Goal: Find contact information: Find contact information

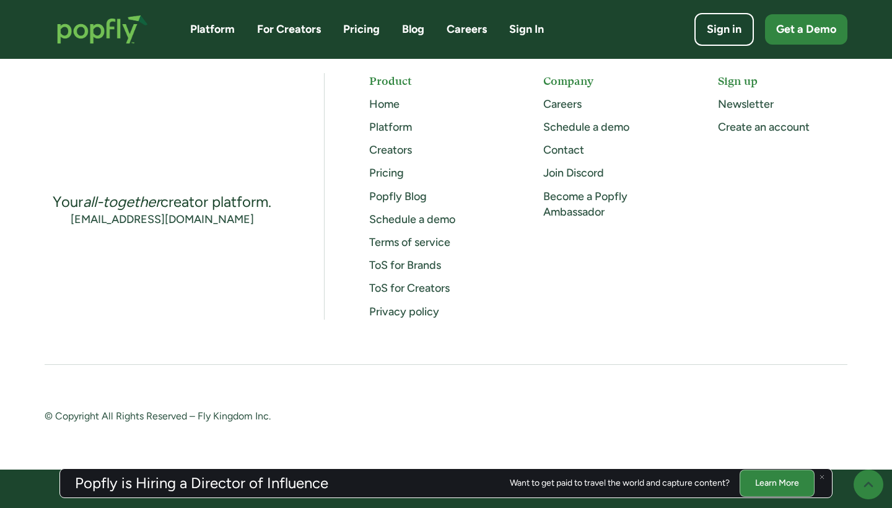
scroll to position [3287, 0]
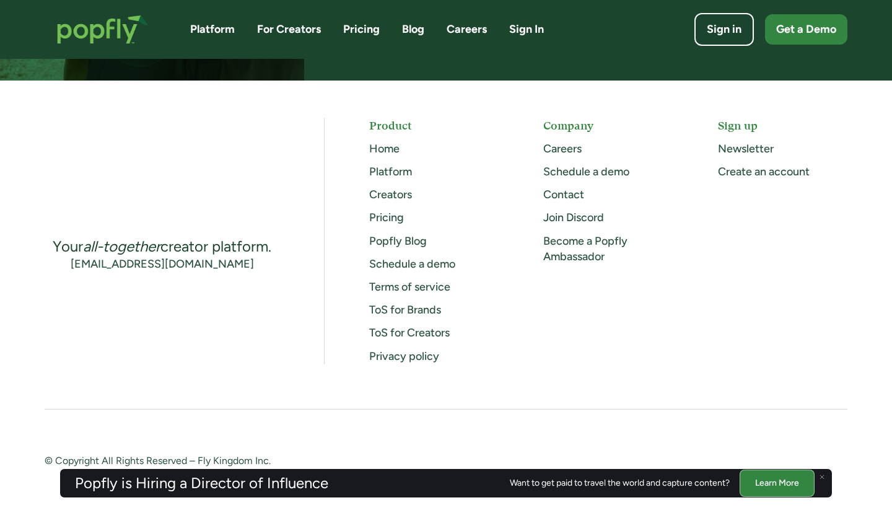
click at [559, 143] on link "Careers" at bounding box center [562, 149] width 38 height 14
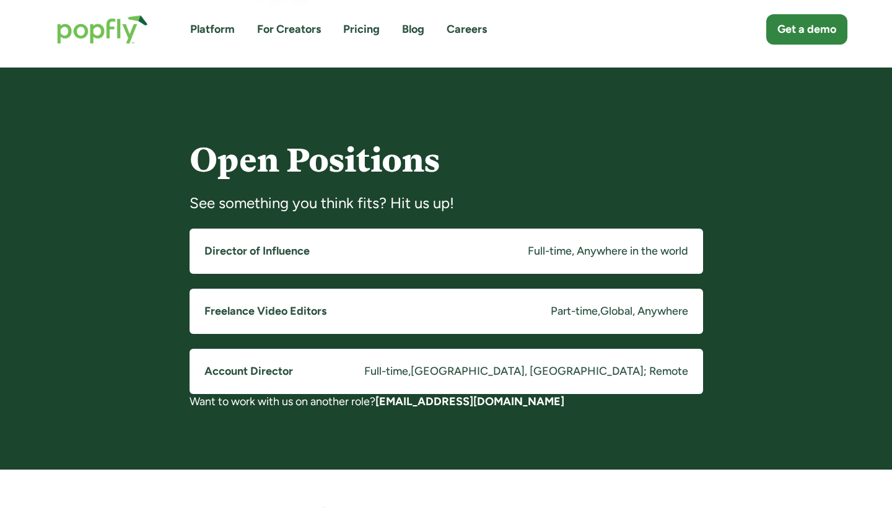
scroll to position [871, 0]
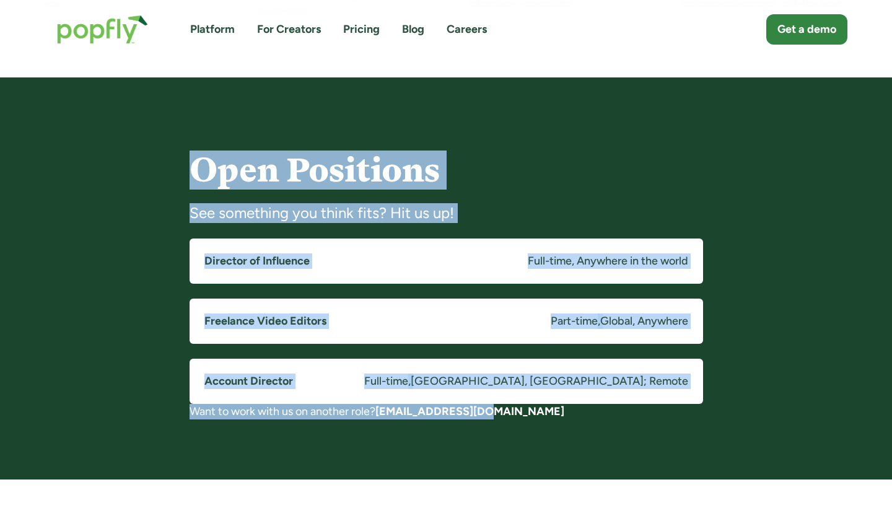
drag, startPoint x: 598, startPoint y: 143, endPoint x: 569, endPoint y: 429, distance: 287.7
click at [569, 429] on div "Open Positions See something you think fits? Hit us up! Director of Influence F…" at bounding box center [446, 278] width 892 height 402
click at [569, 428] on div "Open Positions See something you think fits? Hit us up! Director of Influence F…" at bounding box center [446, 278] width 892 height 402
drag, startPoint x: 569, startPoint y: 428, endPoint x: 488, endPoint y: 133, distance: 305.9
click at [488, 132] on div "Open Positions See something you think fits? Hit us up! Director of Influence F…" at bounding box center [446, 278] width 892 height 402
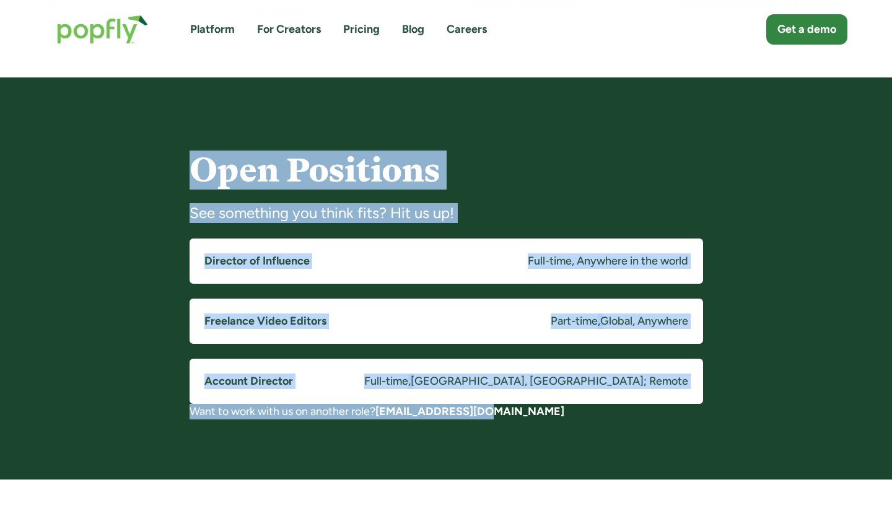
click at [488, 133] on div "Open Positions See something you think fits? Hit us up! Director of Influence F…" at bounding box center [446, 278] width 892 height 402
drag, startPoint x: 488, startPoint y: 133, endPoint x: 537, endPoint y: 431, distance: 302.0
click at [537, 431] on div "Open Positions See something you think fits? Hit us up! Director of Influence F…" at bounding box center [446, 278] width 892 height 402
drag, startPoint x: 537, startPoint y: 431, endPoint x: 321, endPoint y: 150, distance: 354.0
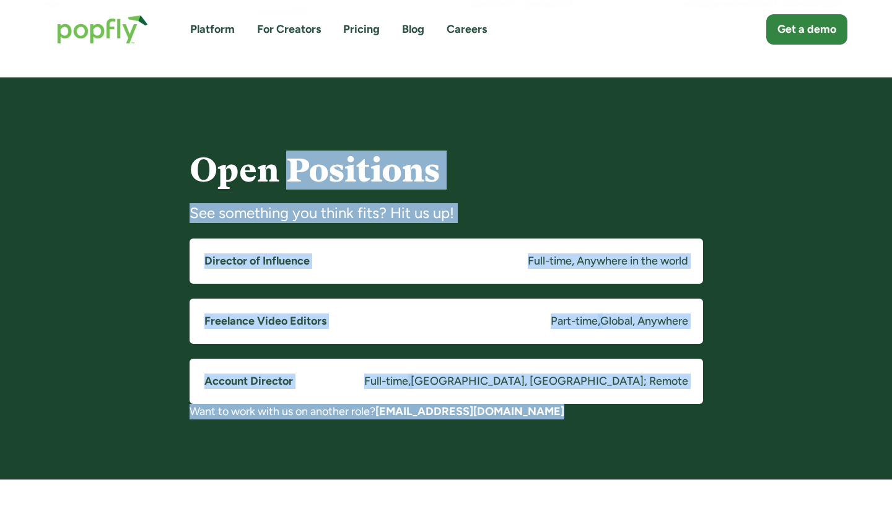
click at [320, 151] on div "Open Positions See something you think fits? Hit us up! Director of Influence F…" at bounding box center [446, 278] width 892 height 402
click at [321, 152] on h4 "Open Positions" at bounding box center [447, 170] width 514 height 37
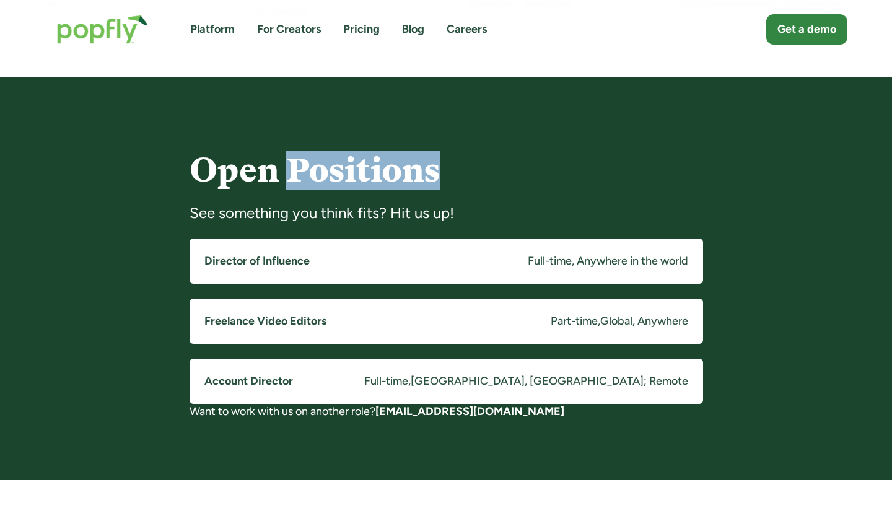
click at [321, 152] on h4 "Open Positions" at bounding box center [447, 170] width 514 height 37
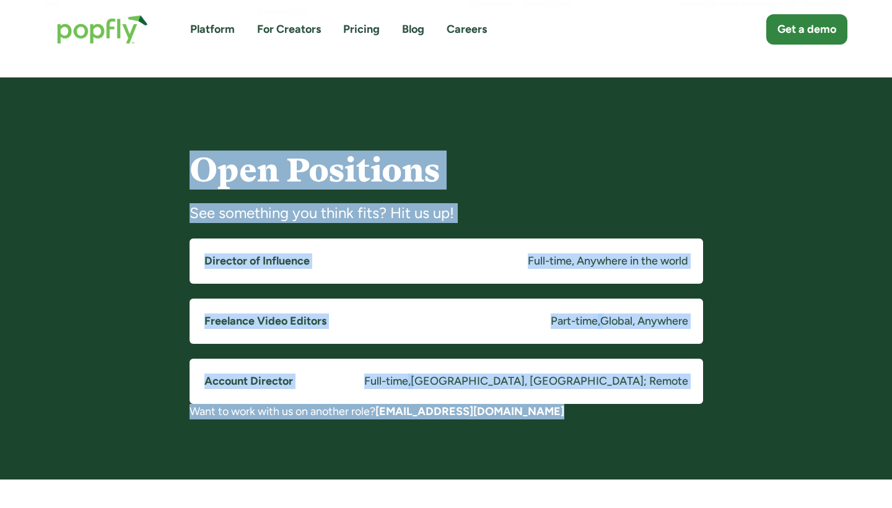
drag, startPoint x: 321, startPoint y: 150, endPoint x: 463, endPoint y: 410, distance: 296.2
click at [465, 410] on div "Open Positions See something you think fits? Hit us up! Director of Influence F…" at bounding box center [447, 279] width 514 height 281
click at [463, 410] on strong "[EMAIL_ADDRESS][DOMAIN_NAME]" at bounding box center [469, 412] width 189 height 14
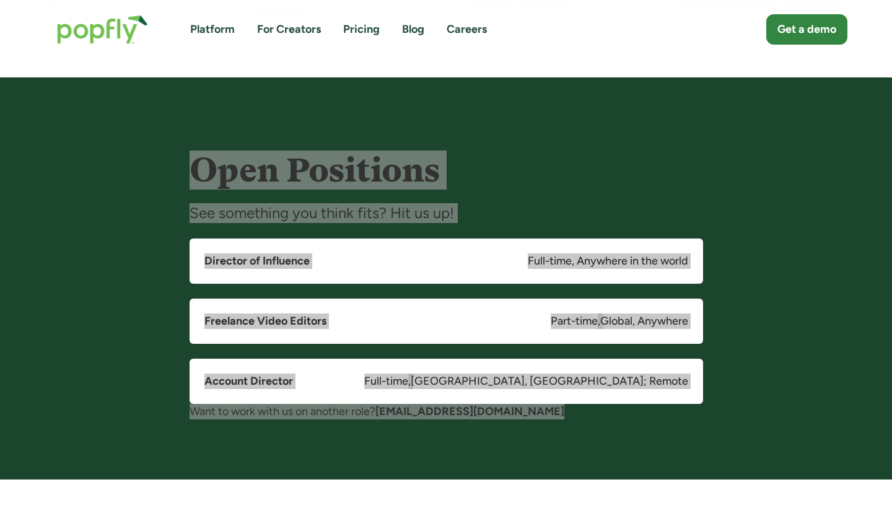
drag, startPoint x: 463, startPoint y: 410, endPoint x: 417, endPoint y: 172, distance: 241.8
click at [417, 172] on div "Open Positions See something you think fits? Hit us up! Director of Influence F…" at bounding box center [447, 279] width 514 height 281
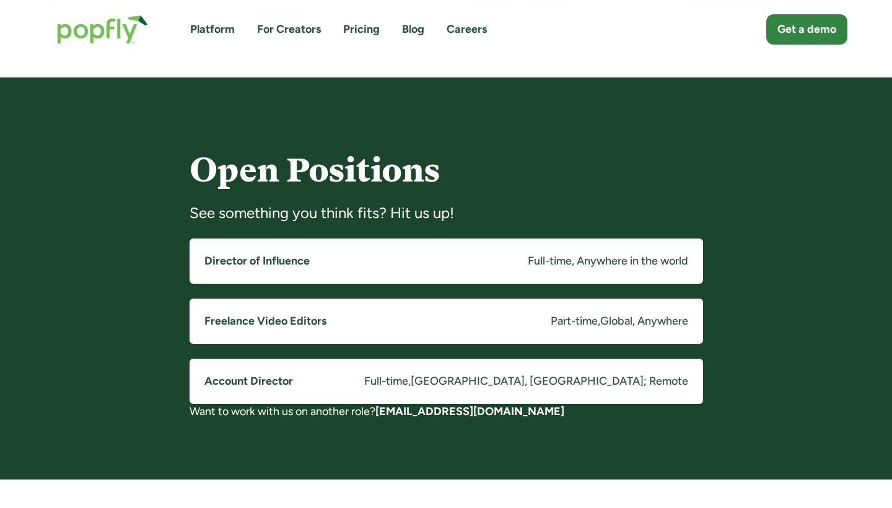
click at [469, 81] on div "Open Positions See something you think fits? Hit us up! Director of Influence F…" at bounding box center [446, 278] width 892 height 402
